Goal: Check status: Check status

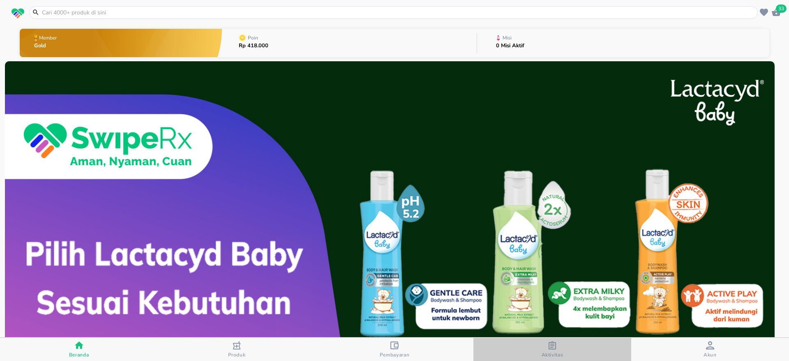
click at [555, 345] on icon "button" at bounding box center [551, 345] width 7 height 8
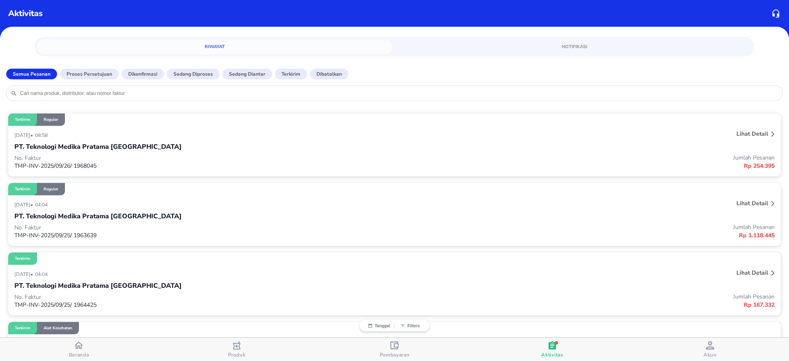
click at [398, 97] on div at bounding box center [394, 93] width 776 height 16
click at [388, 94] on input "search" at bounding box center [398, 93] width 759 height 7
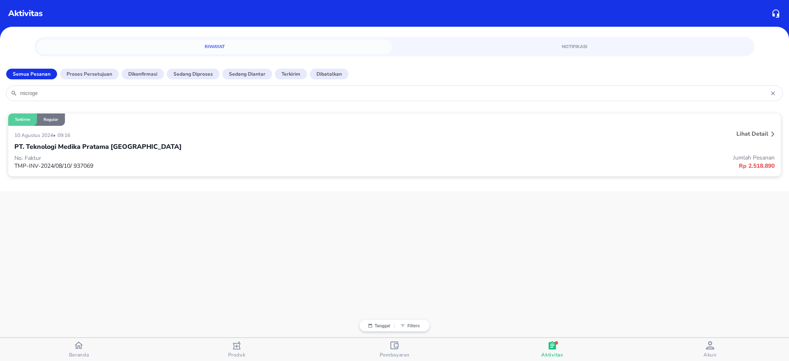
type input "microge"
click at [505, 137] on div "Lihat detail" at bounding box center [617, 134] width 317 height 13
